Goal: Navigation & Orientation: Find specific page/section

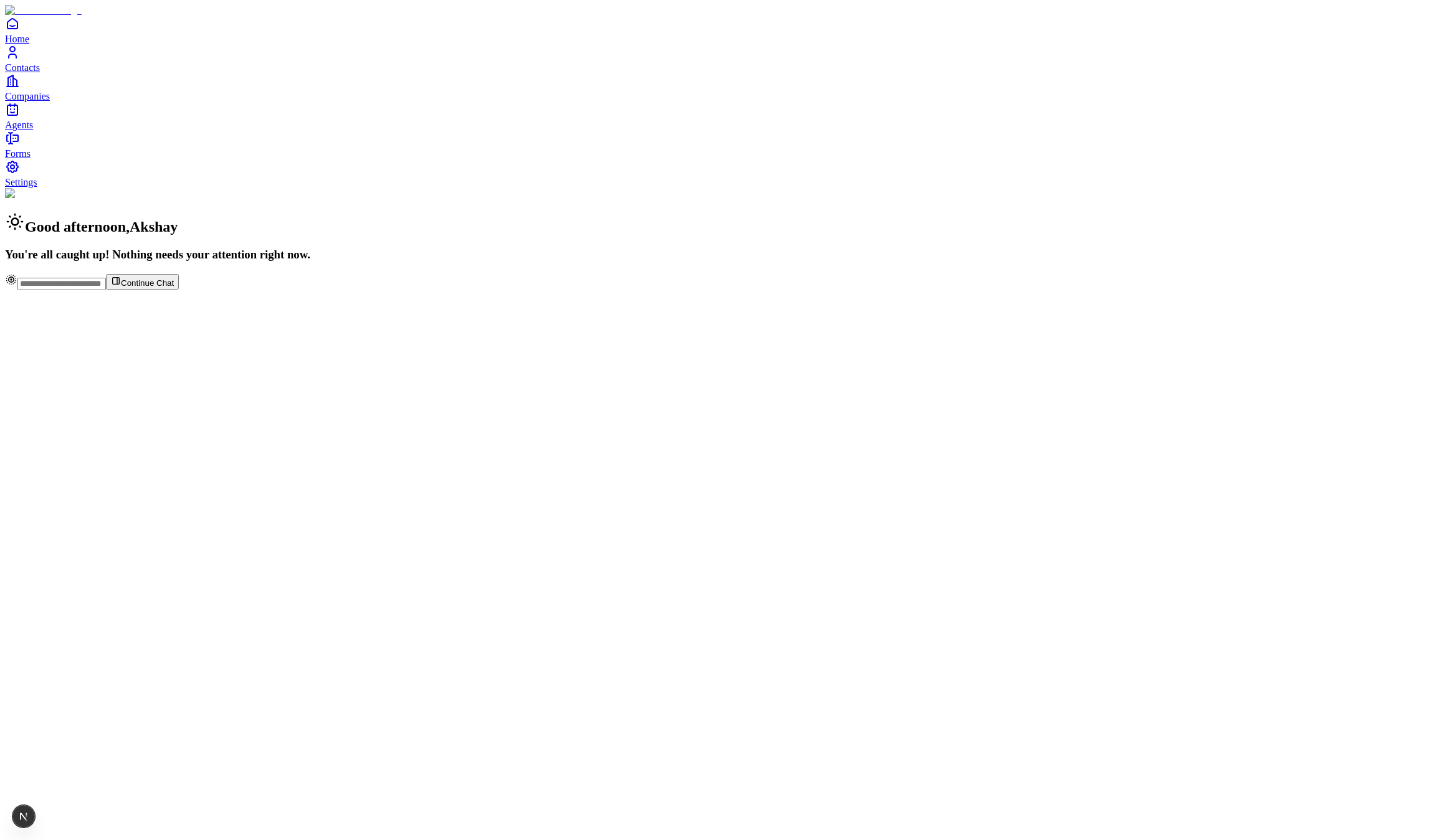
drag, startPoint x: 273, startPoint y: 519, endPoint x: 158, endPoint y: 812, distance: 314.8
click at [273, 262] on div "Good afternoon , [PERSON_NAME] You're all caught up! Nothing needs your attenti…" at bounding box center [723, 225] width 1437 height 73
click at [999, 188] on div "Good afternoon , Akshay You're all caught up! Nothing needs your attention righ…" at bounding box center [723, 225] width 1437 height 73
click at [174, 288] on span "Continue Chat" at bounding box center [148, 283] width 53 height 9
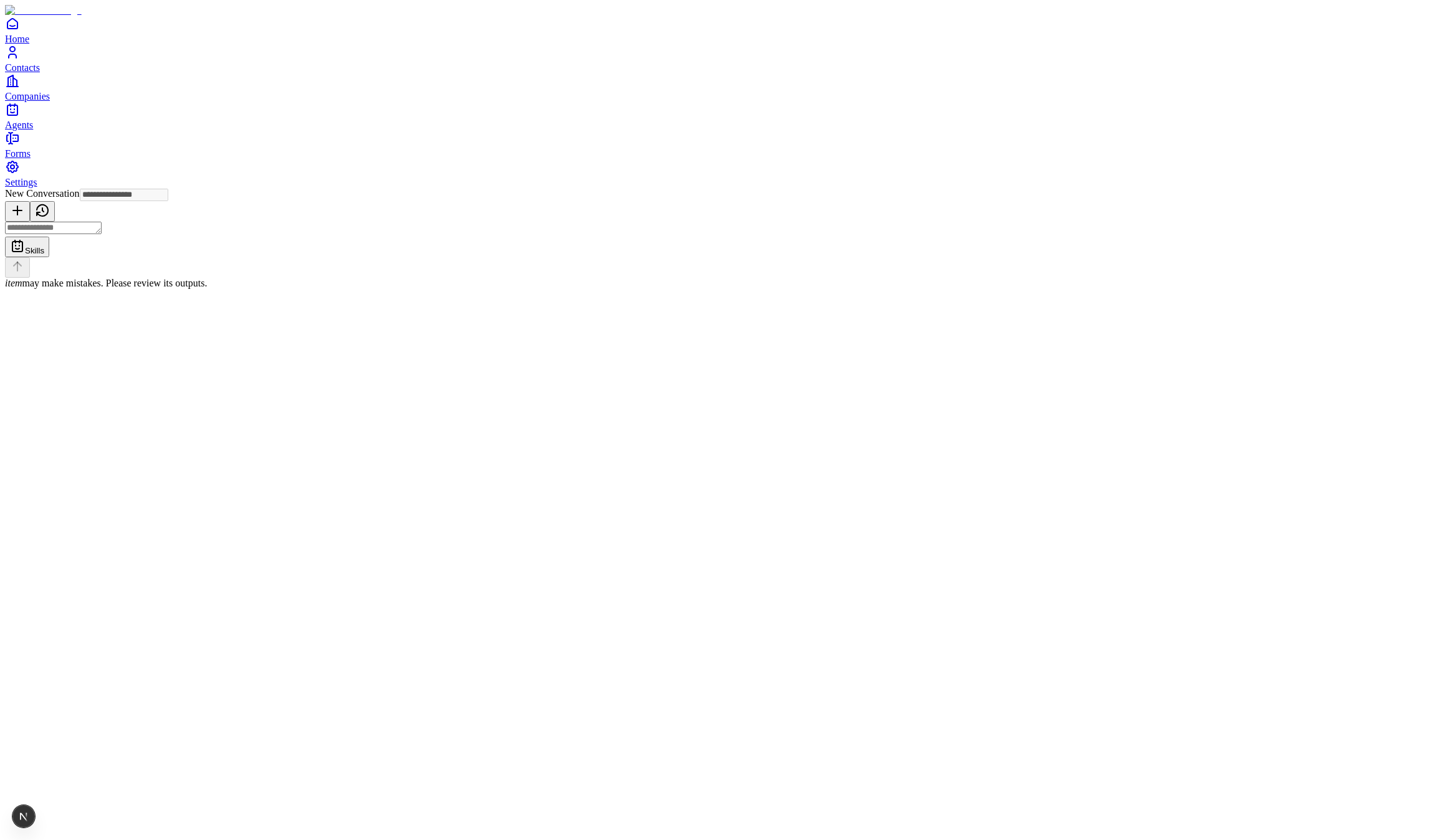
click at [50, 203] on icon at bounding box center [42, 210] width 15 height 15
click at [740, 289] on div "Skills item may make mistakes. Please review its outputs." at bounding box center [723, 255] width 1437 height 68
drag, startPoint x: 729, startPoint y: 764, endPoint x: 671, endPoint y: 760, distance: 58.1
click at [101, 234] on textarea at bounding box center [53, 227] width 96 height 12
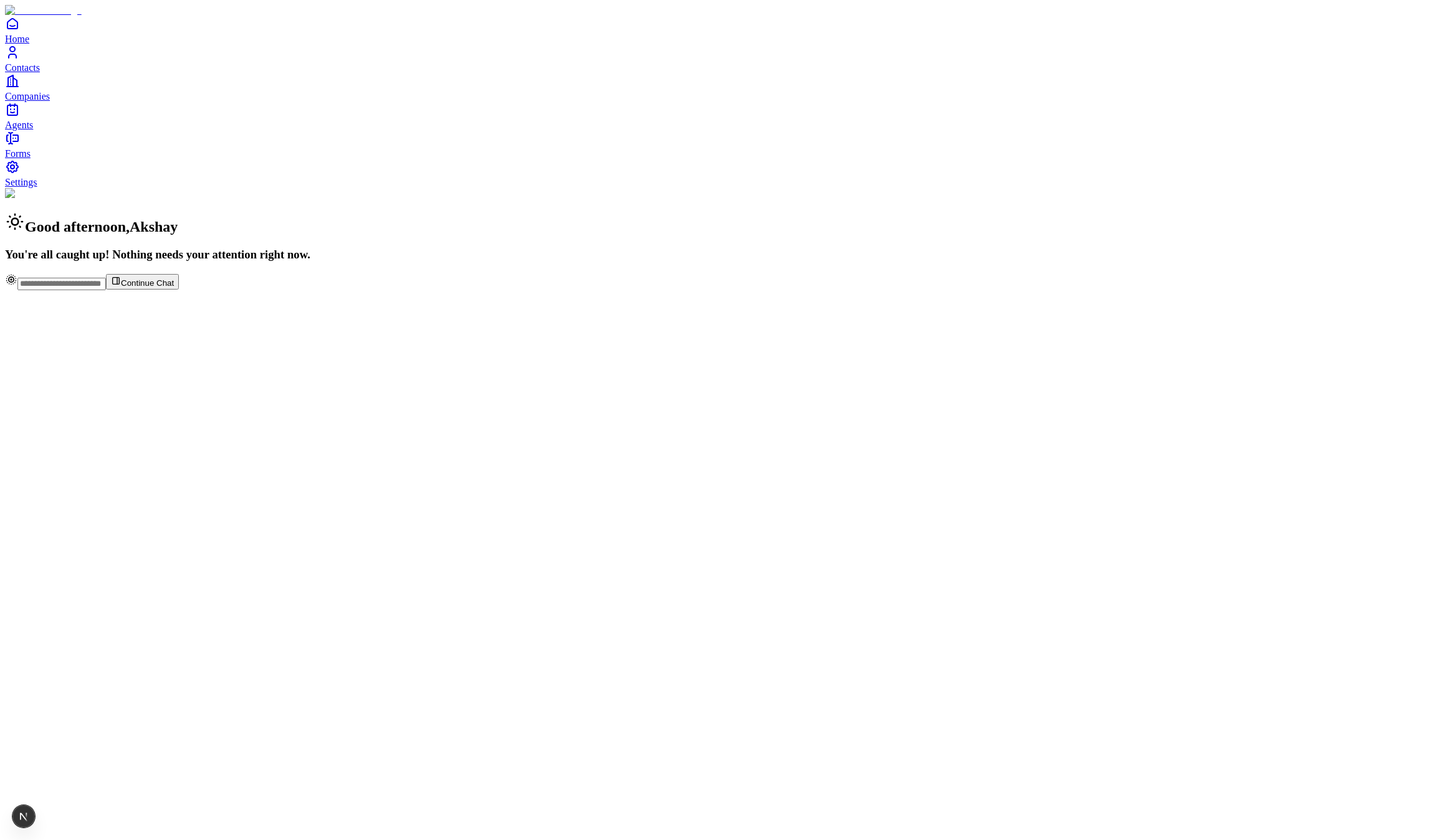
click at [42, 73] on link "Contacts" at bounding box center [723, 58] width 1437 height 28
